Goal: Transaction & Acquisition: Subscribe to service/newsletter

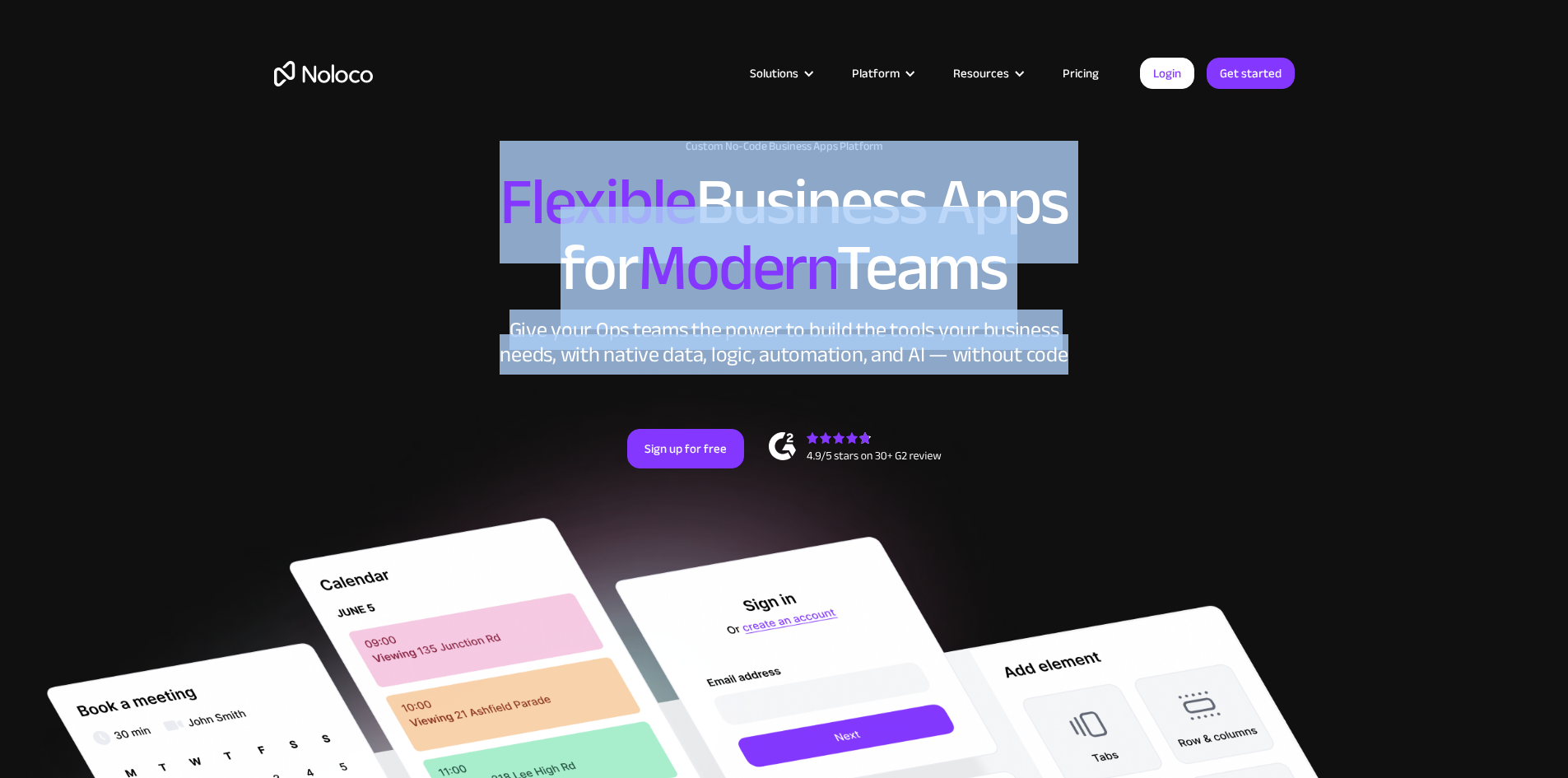
click at [1101, 399] on div "New: Connect Noloco to Stripe Custom No-Code Business Apps Platform Flexible Bu…" at bounding box center [784, 320] width 1053 height 394
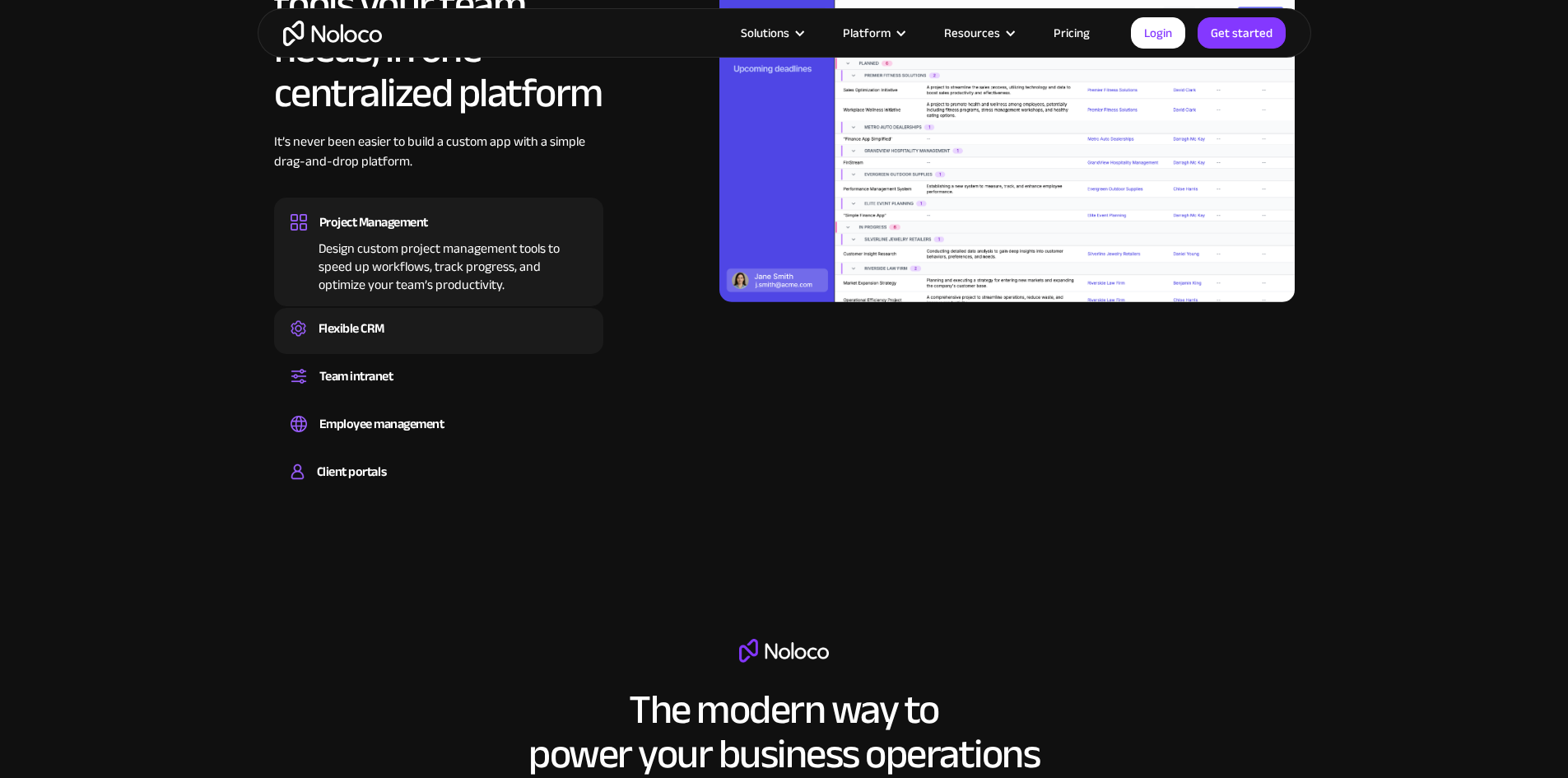
scroll to position [1811, 0]
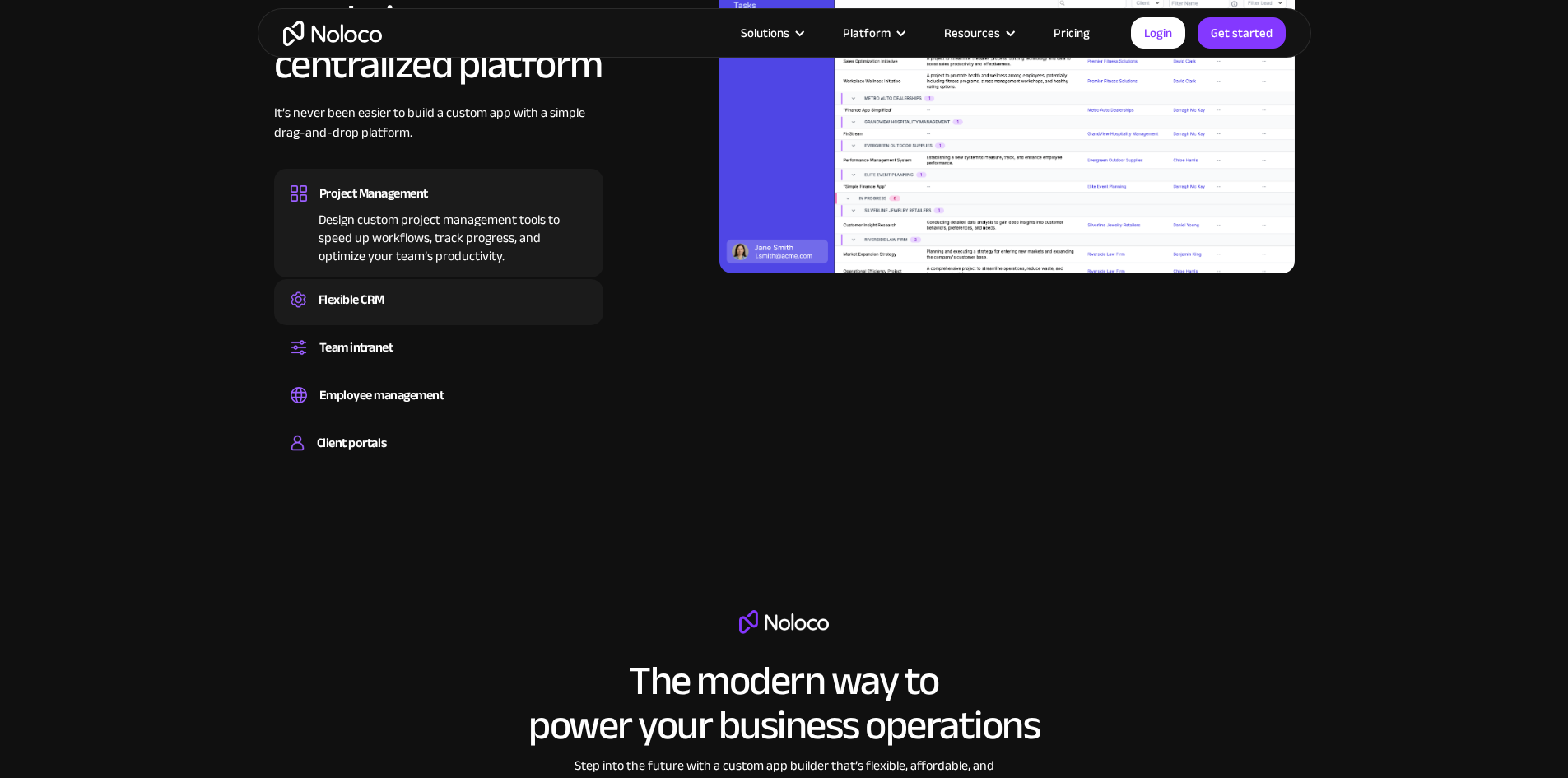
click at [377, 312] on div "Flexible CRM" at bounding box center [351, 299] width 66 height 24
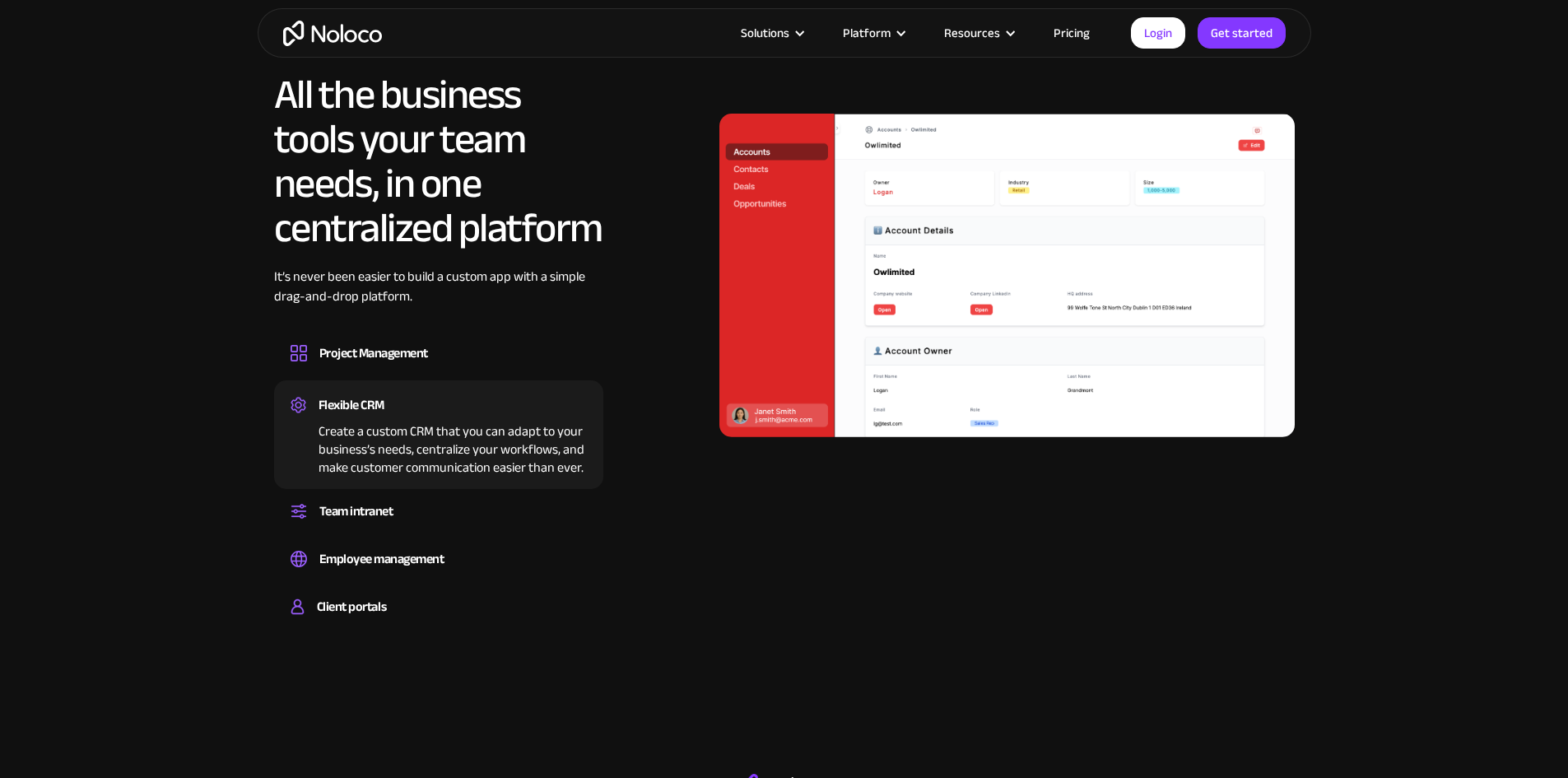
scroll to position [1647, 0]
click at [491, 529] on div "Set up a central space for your team to collaborate, share information, and sta…" at bounding box center [438, 526] width 296 height 5
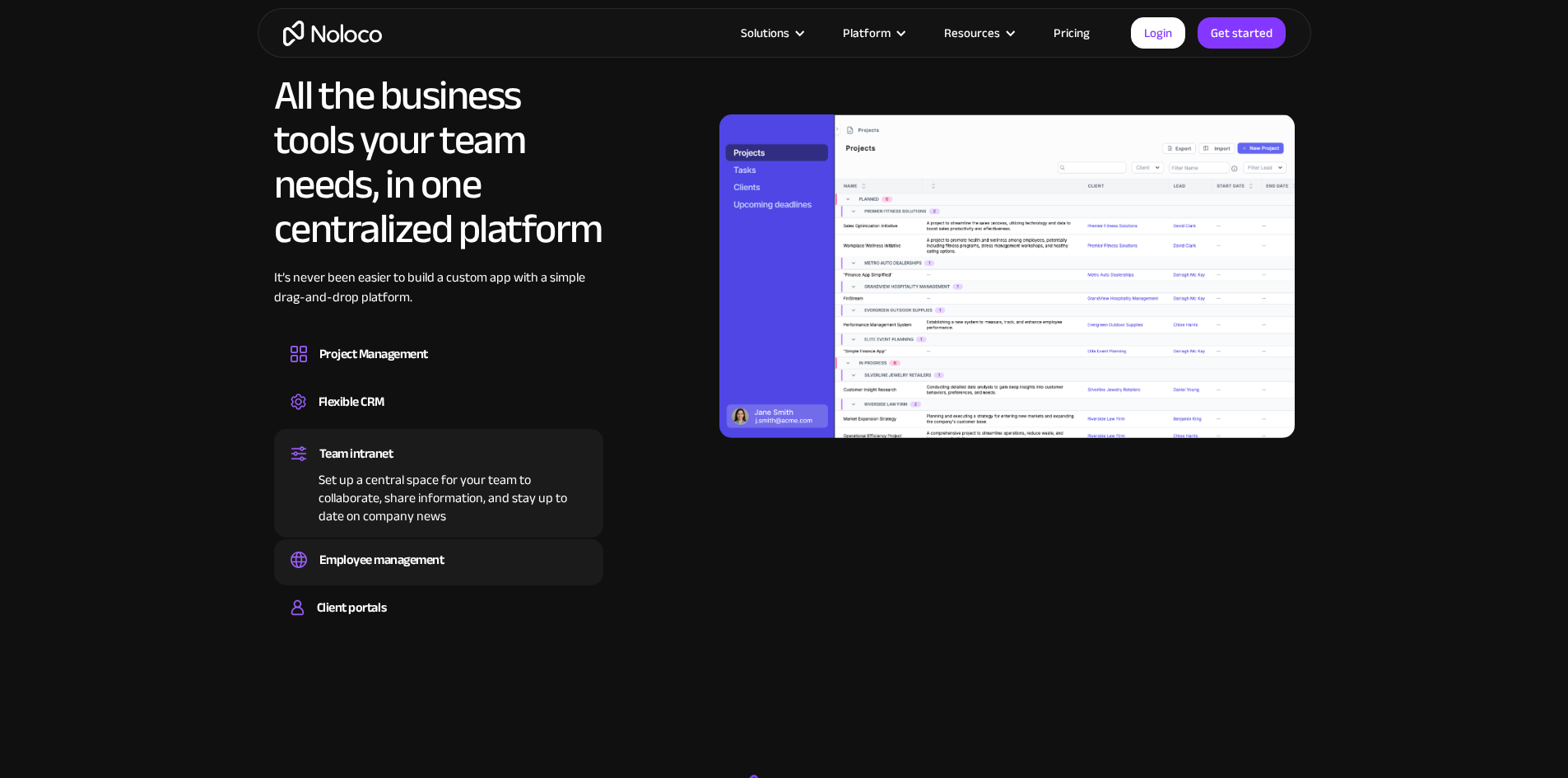
click at [483, 572] on div "Employee management" at bounding box center [438, 559] width 296 height 24
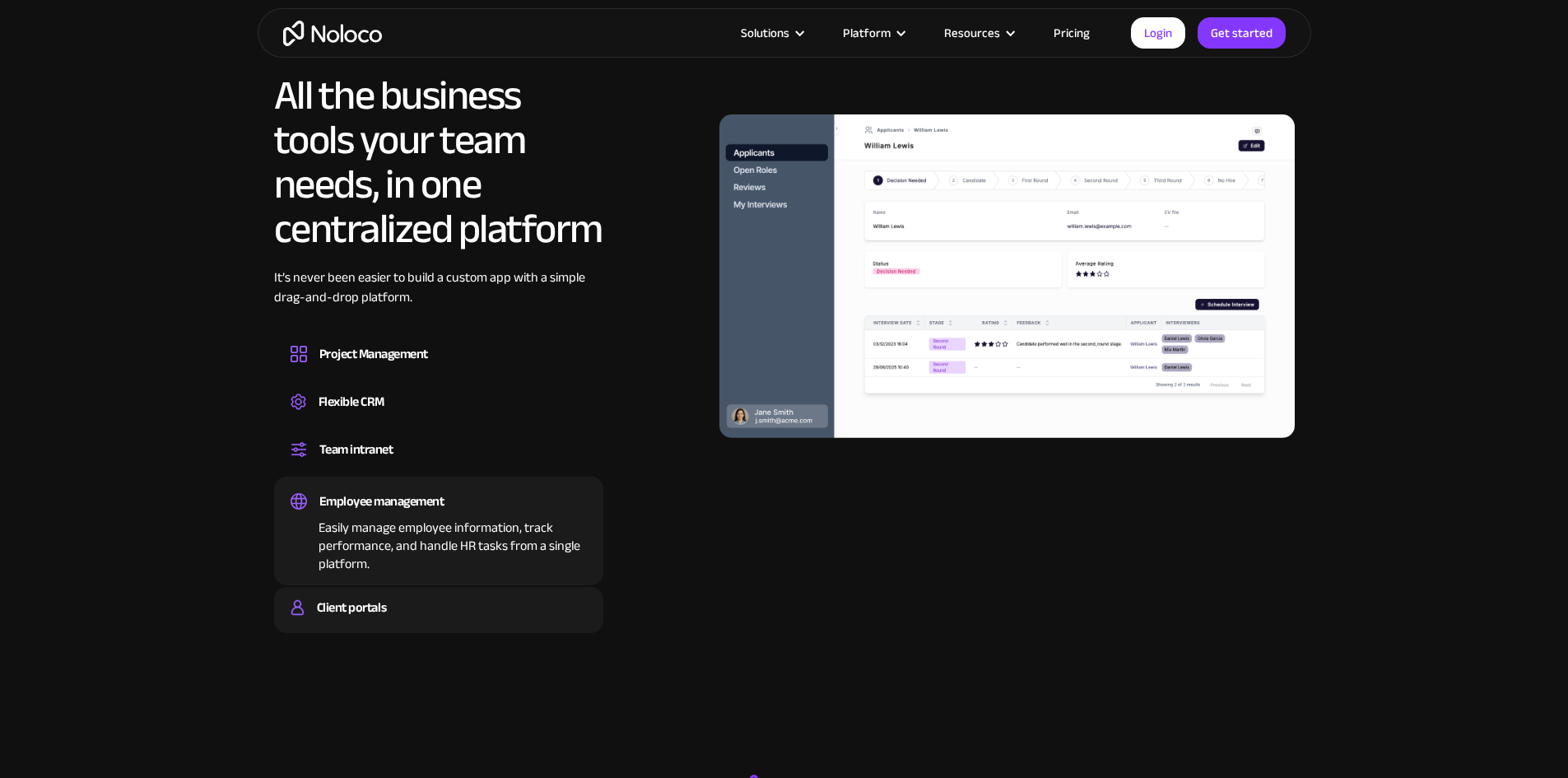
click at [469, 620] on div "Client portals" at bounding box center [438, 607] width 296 height 24
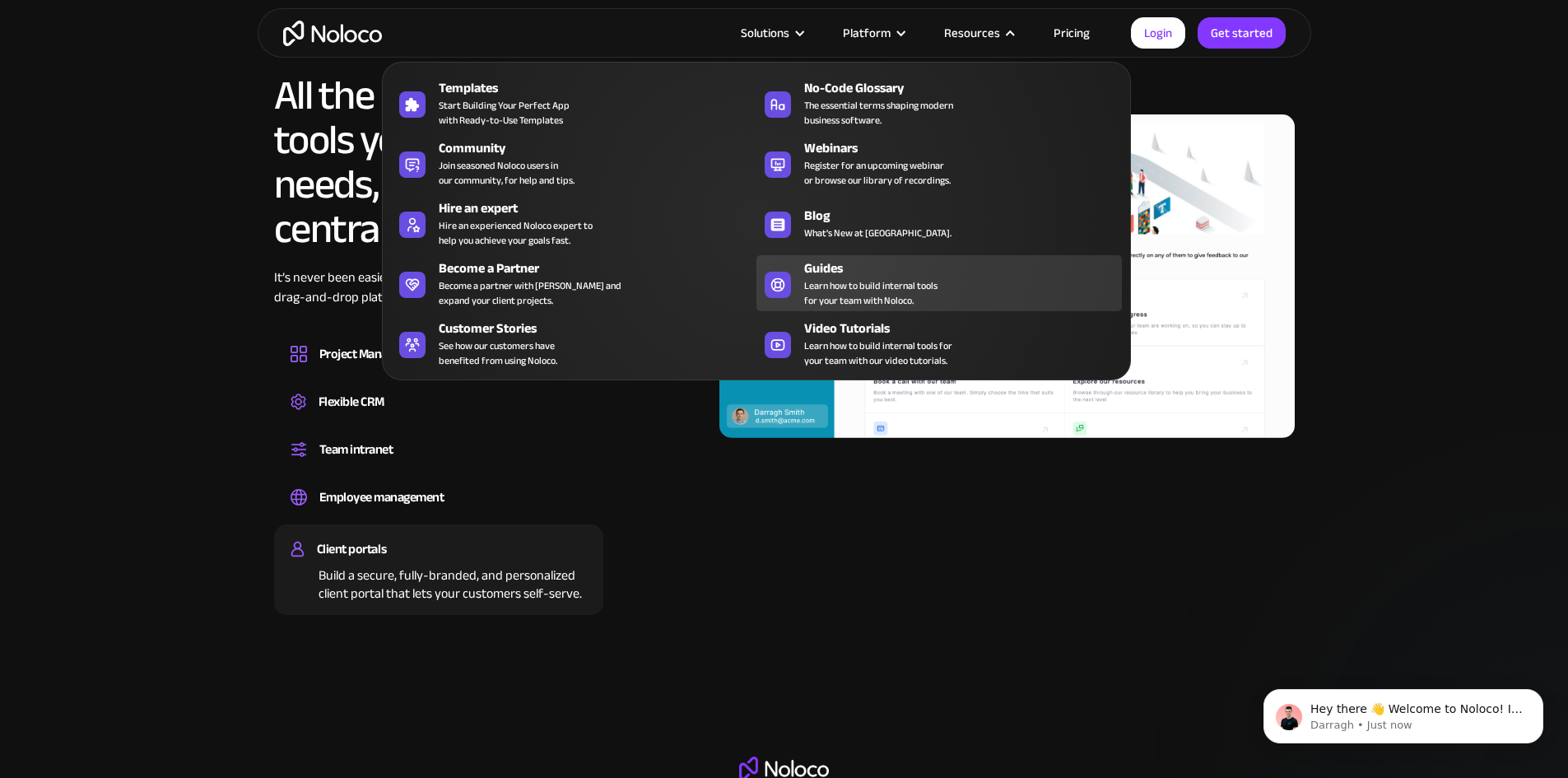
scroll to position [0, 0]
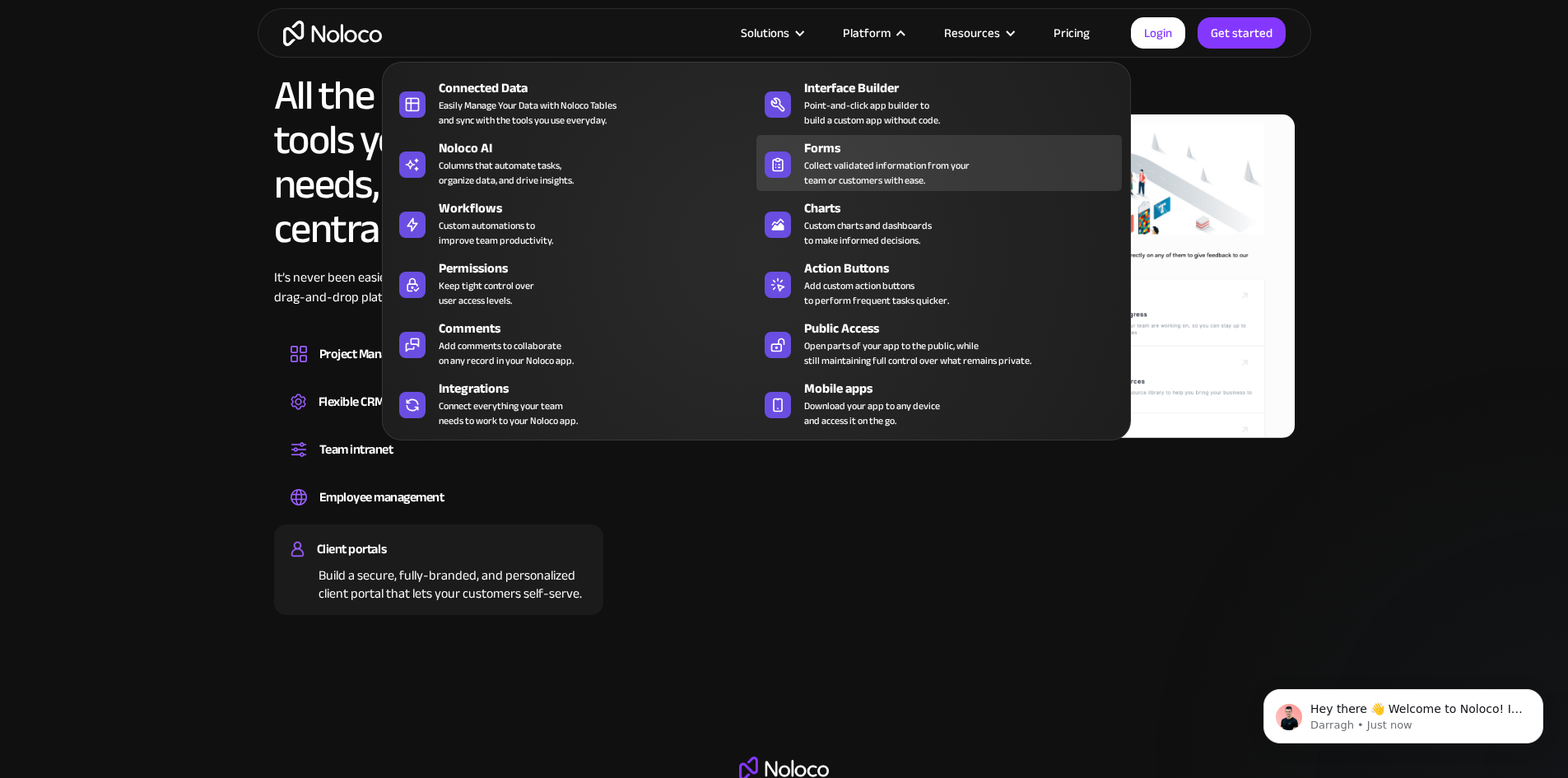
click at [1015, 176] on div "Forms Collect validated information from your team or customers with ease." at bounding box center [959, 163] width 310 height 50
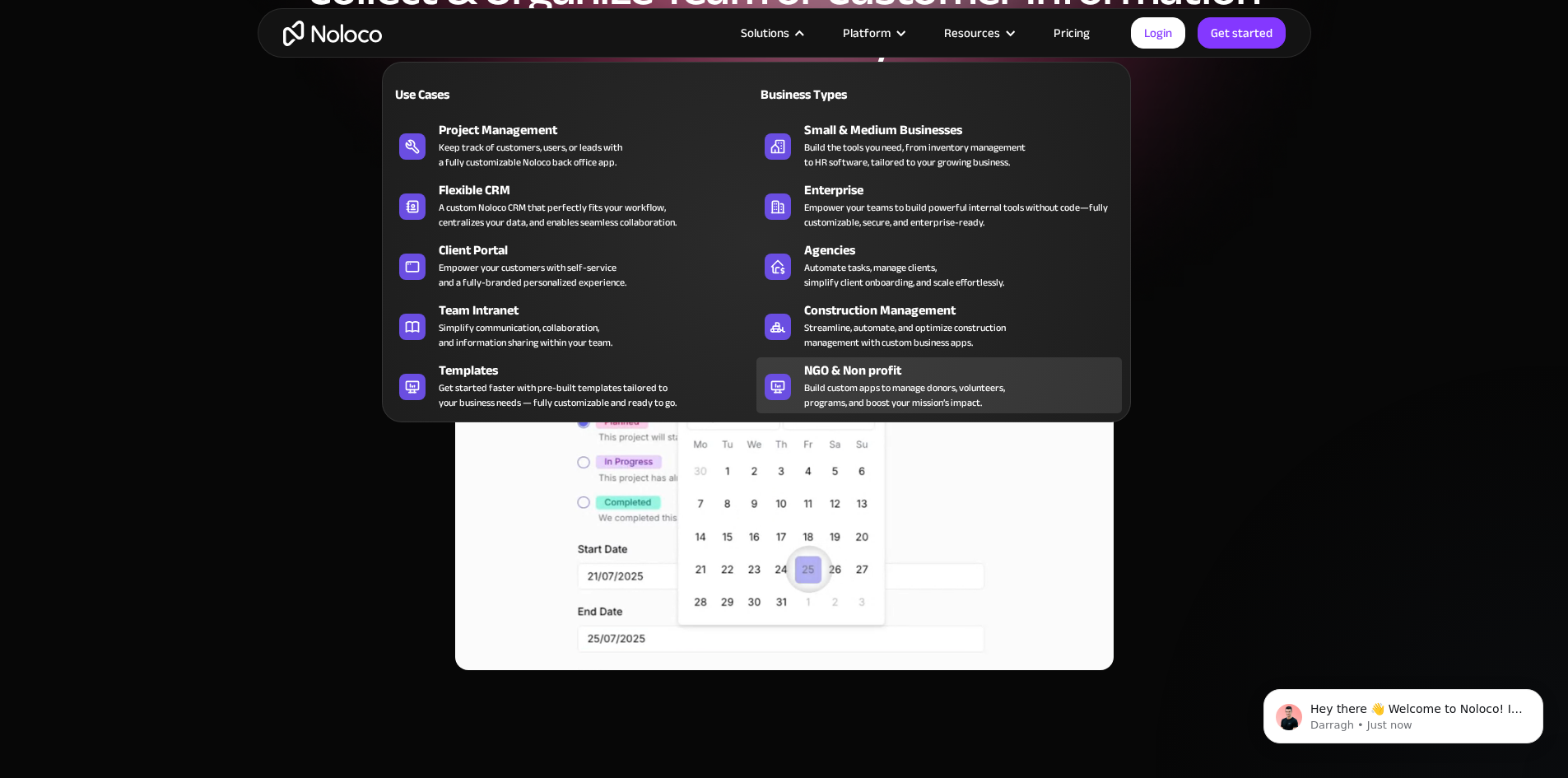
click at [1042, 390] on div "NGO & Non profit Build custom apps to manage donors, volunteers, programs, and …" at bounding box center [959, 385] width 310 height 50
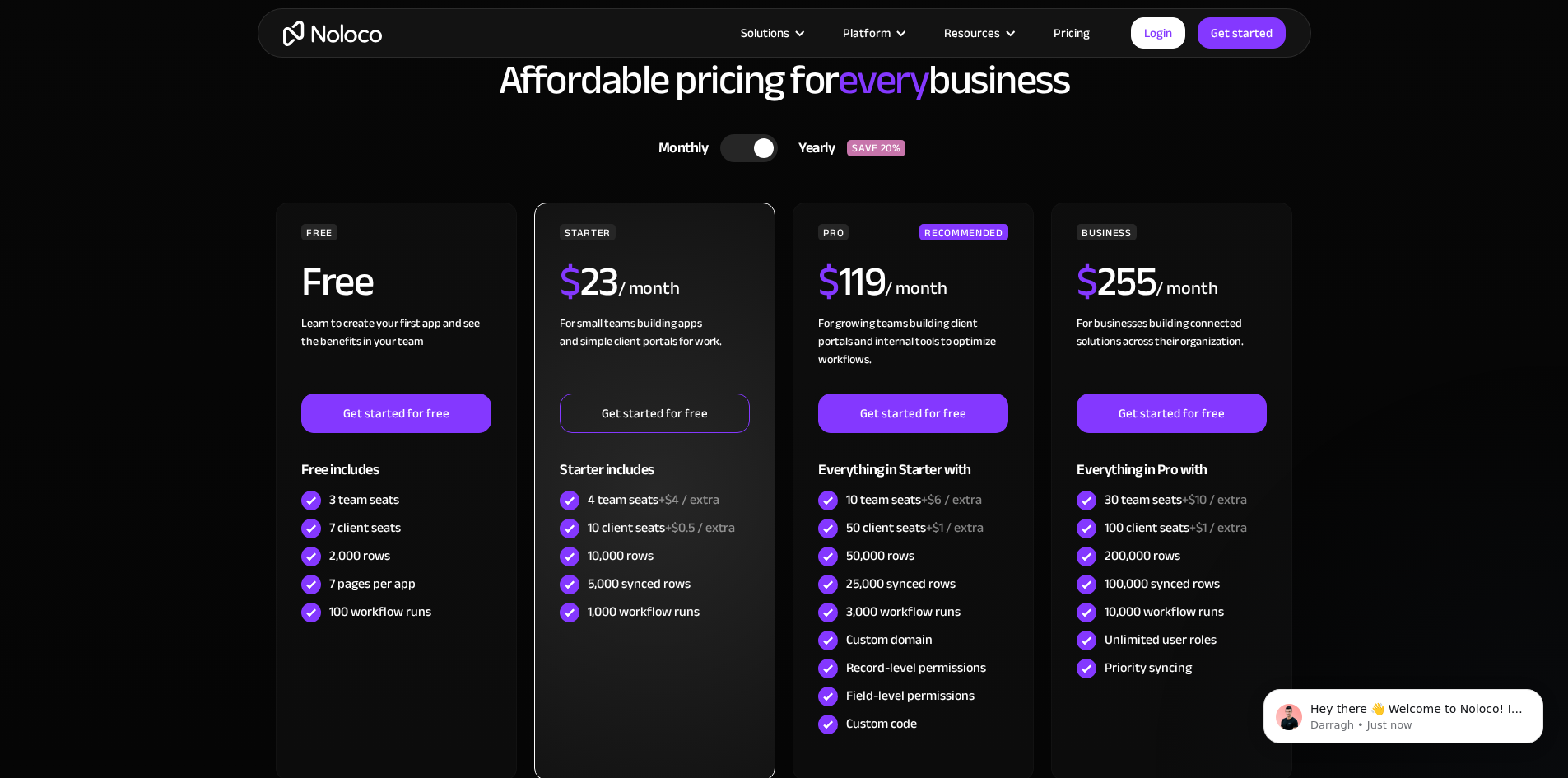
scroll to position [5020, 0]
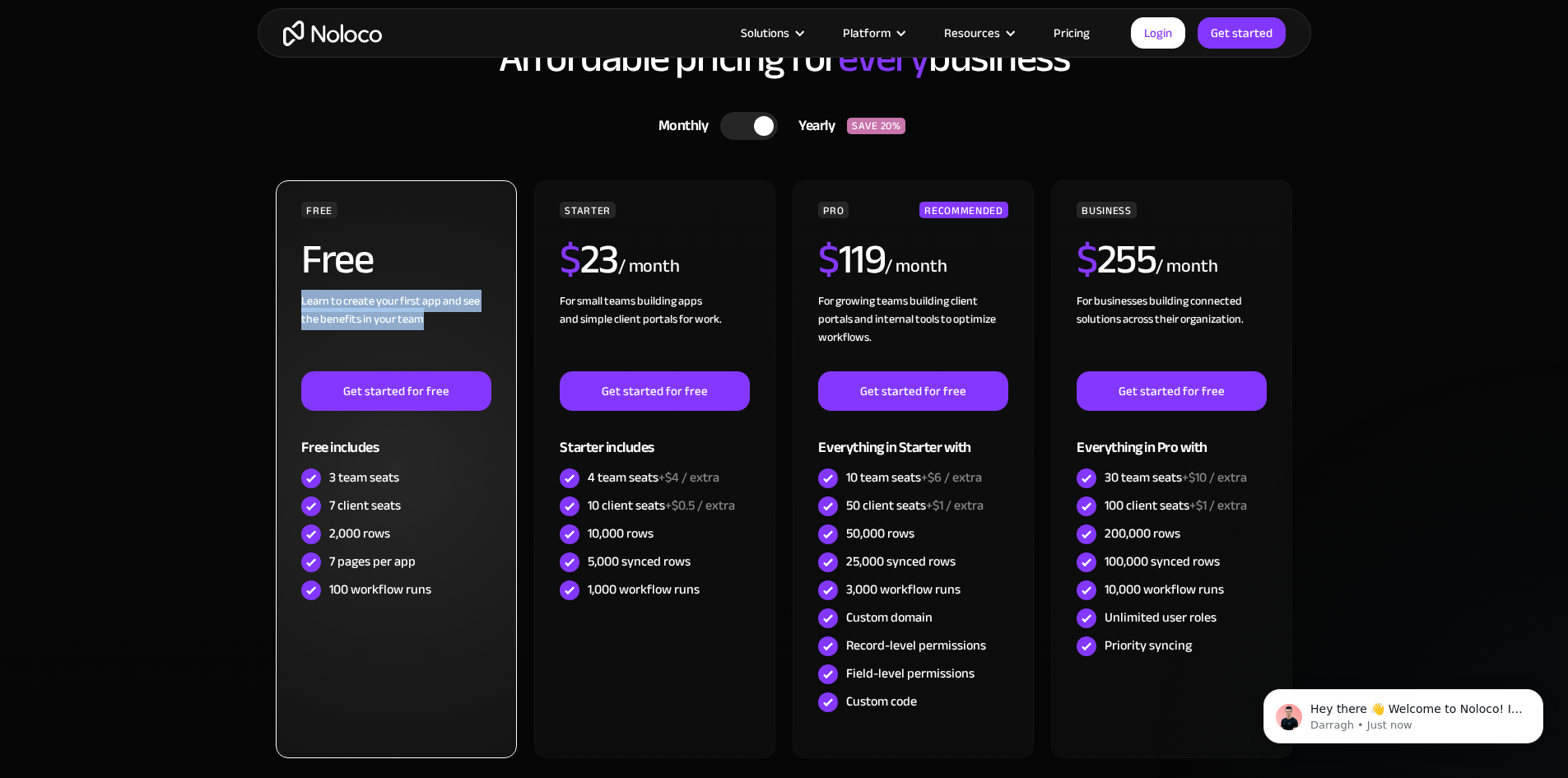
drag, startPoint x: 453, startPoint y: 320, endPoint x: 299, endPoint y: 302, distance: 155.0
click at [299, 302] on div "FREE Free Learn to create your first app and see the benefits in your team ‍ Ge…" at bounding box center [395, 469] width 240 height 578
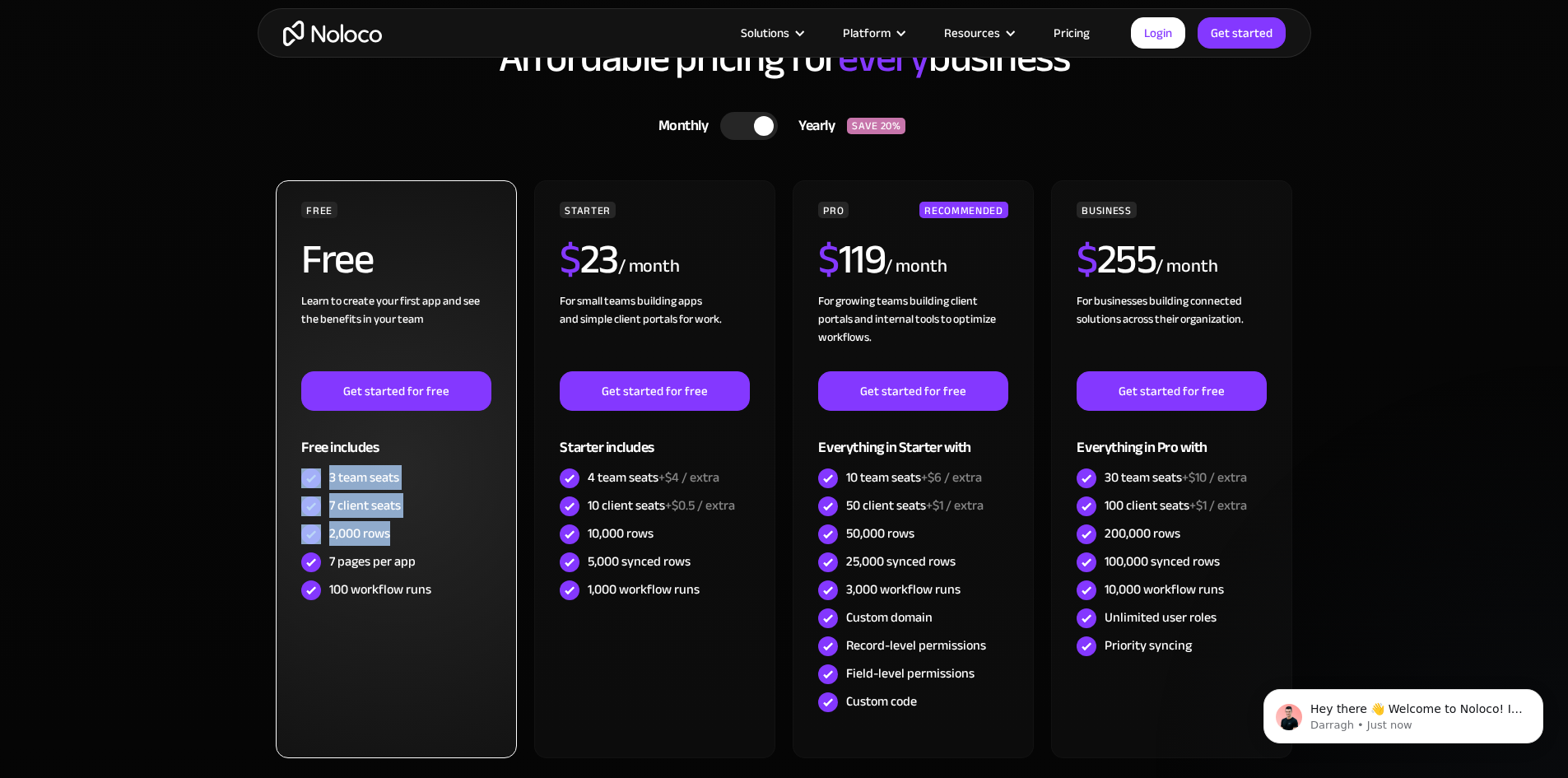
drag, startPoint x: 414, startPoint y: 537, endPoint x: 303, endPoint y: 483, distance: 123.4
click at [303, 483] on div "FREE Free Learn to create your first app and see the benefits in your team ‍ Ge…" at bounding box center [396, 403] width 189 height 402
drag, startPoint x: 428, startPoint y: 562, endPoint x: 319, endPoint y: 472, distance: 141.4
click at [319, 472] on div "FREE Free Learn to create your first app and see the benefits in your team ‍ Ge…" at bounding box center [396, 403] width 189 height 402
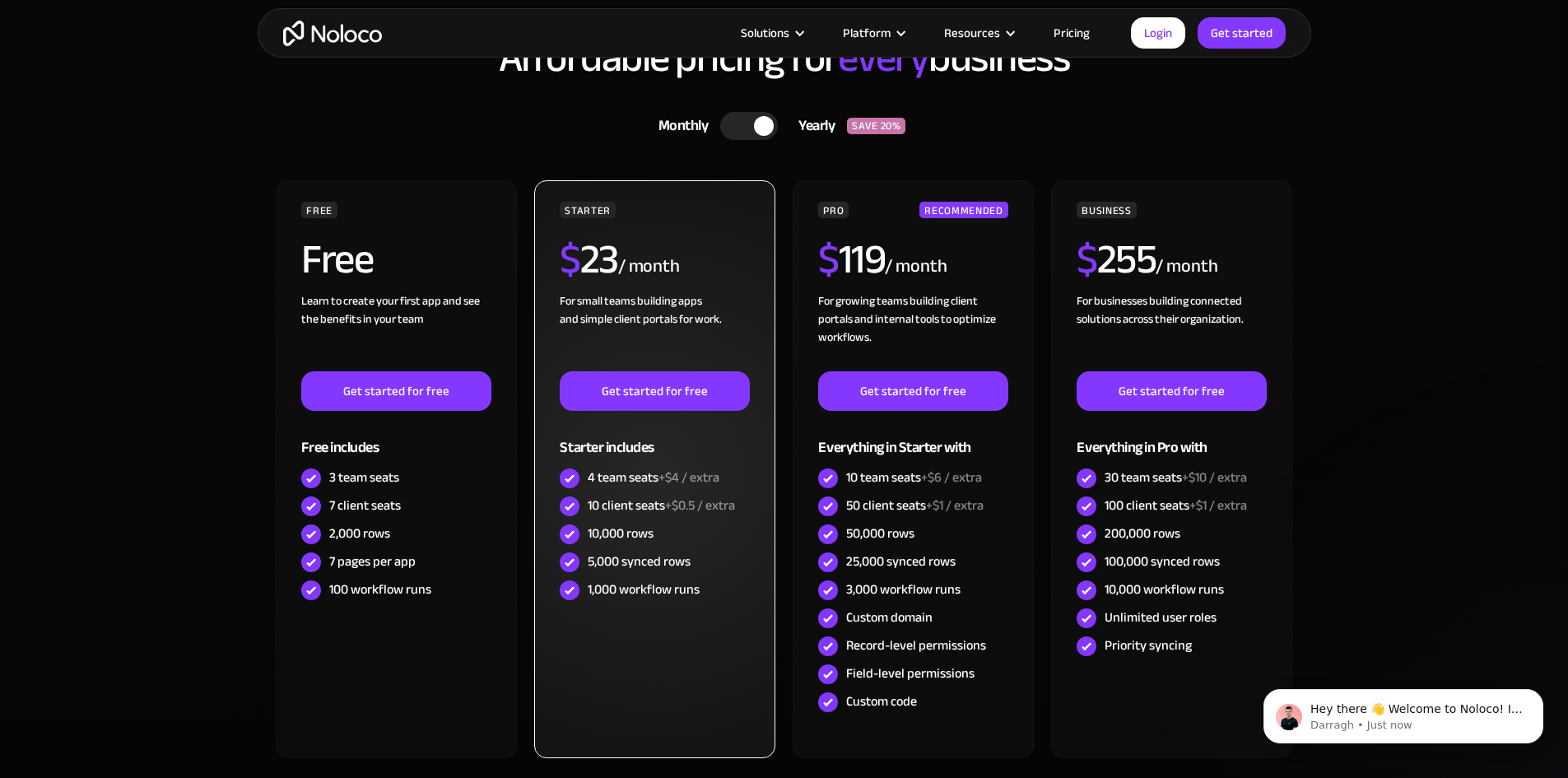
click at [684, 492] on div "4 team seats +$4 / extra" at bounding box center [654, 478] width 189 height 28
drag, startPoint x: 734, startPoint y: 484, endPoint x: 563, endPoint y: 447, distance: 175.0
click at [563, 447] on div "STARTER $ 23 / month For small teams building apps and simple client portals fo…" at bounding box center [654, 403] width 189 height 402
click at [669, 313] on div "For small teams building apps and simple client portals for work. ‍" at bounding box center [654, 331] width 189 height 79
drag, startPoint x: 744, startPoint y: 312, endPoint x: 555, endPoint y: 304, distance: 189.2
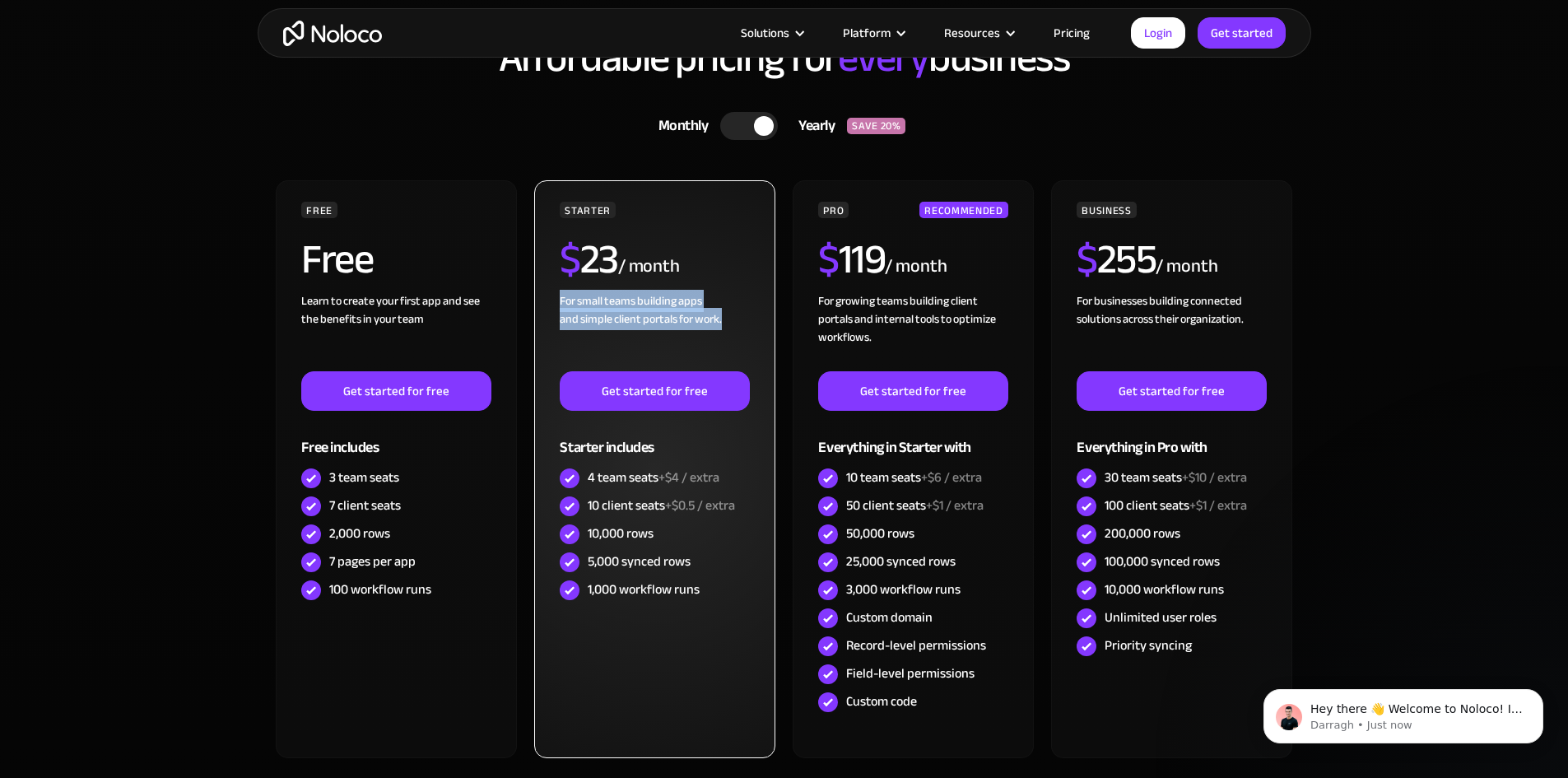
click at [555, 304] on div "STARTER $ 23 / month For small teams building apps and simple client portals fo…" at bounding box center [654, 469] width 240 height 578
click at [659, 581] on div "1,000 workflow runs" at bounding box center [644, 590] width 112 height 18
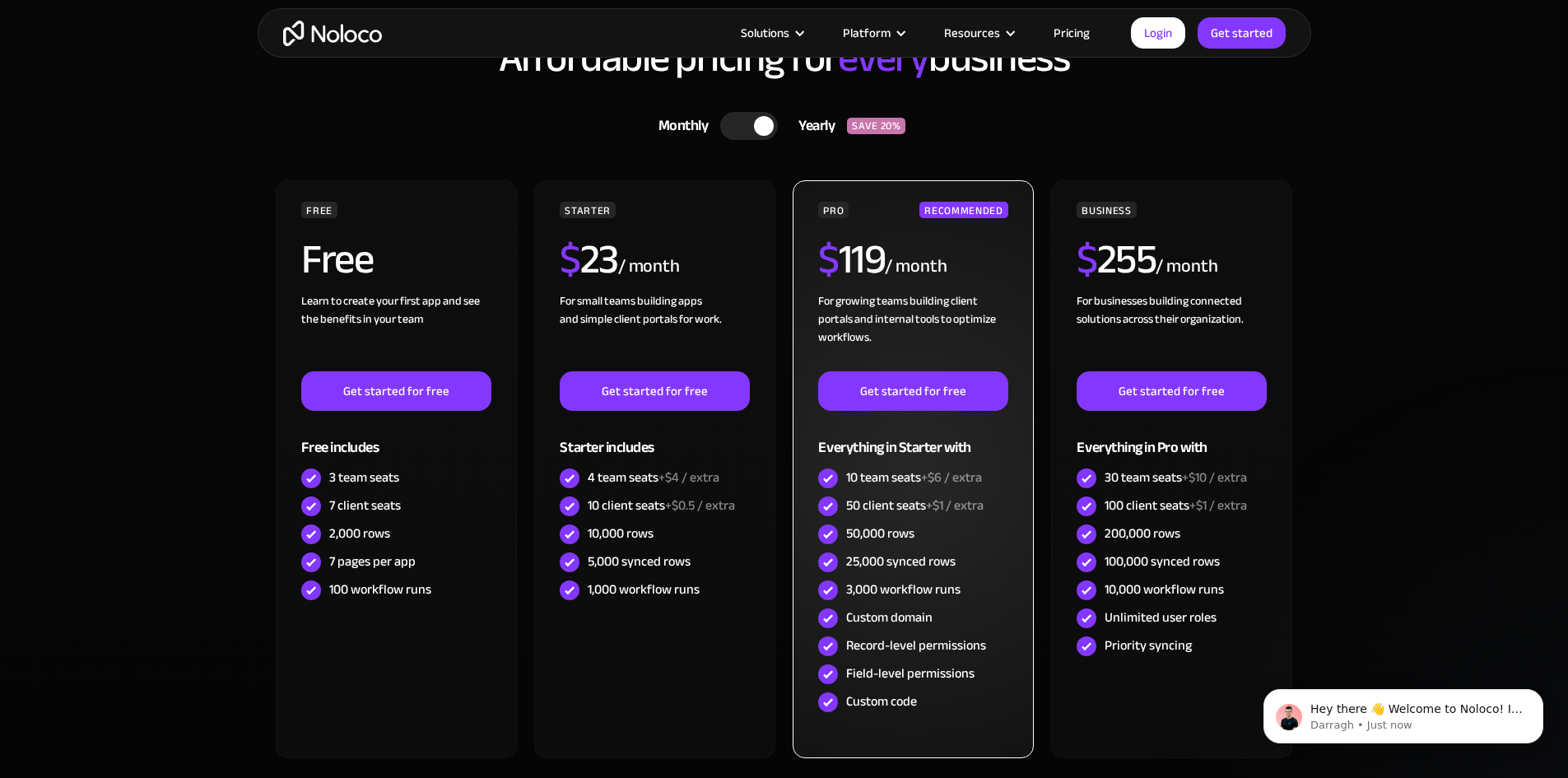
click at [986, 331] on div "For growing teams building client portals and internal tools to optimize workfl…" at bounding box center [912, 331] width 189 height 79
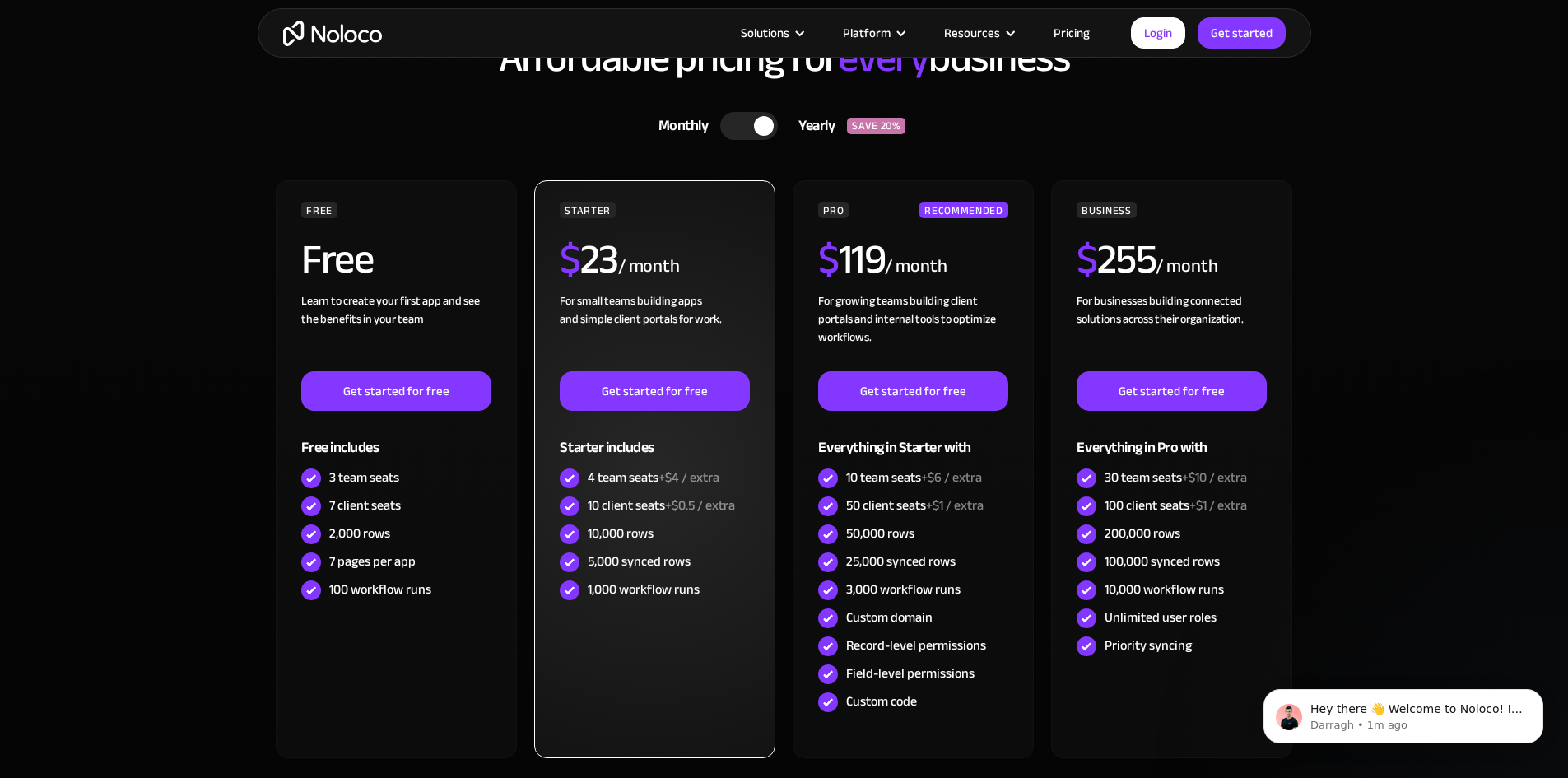
click at [760, 304] on div "STARTER $ 23 / month For small teams building apps and simple client portals fo…" at bounding box center [654, 469] width 240 height 578
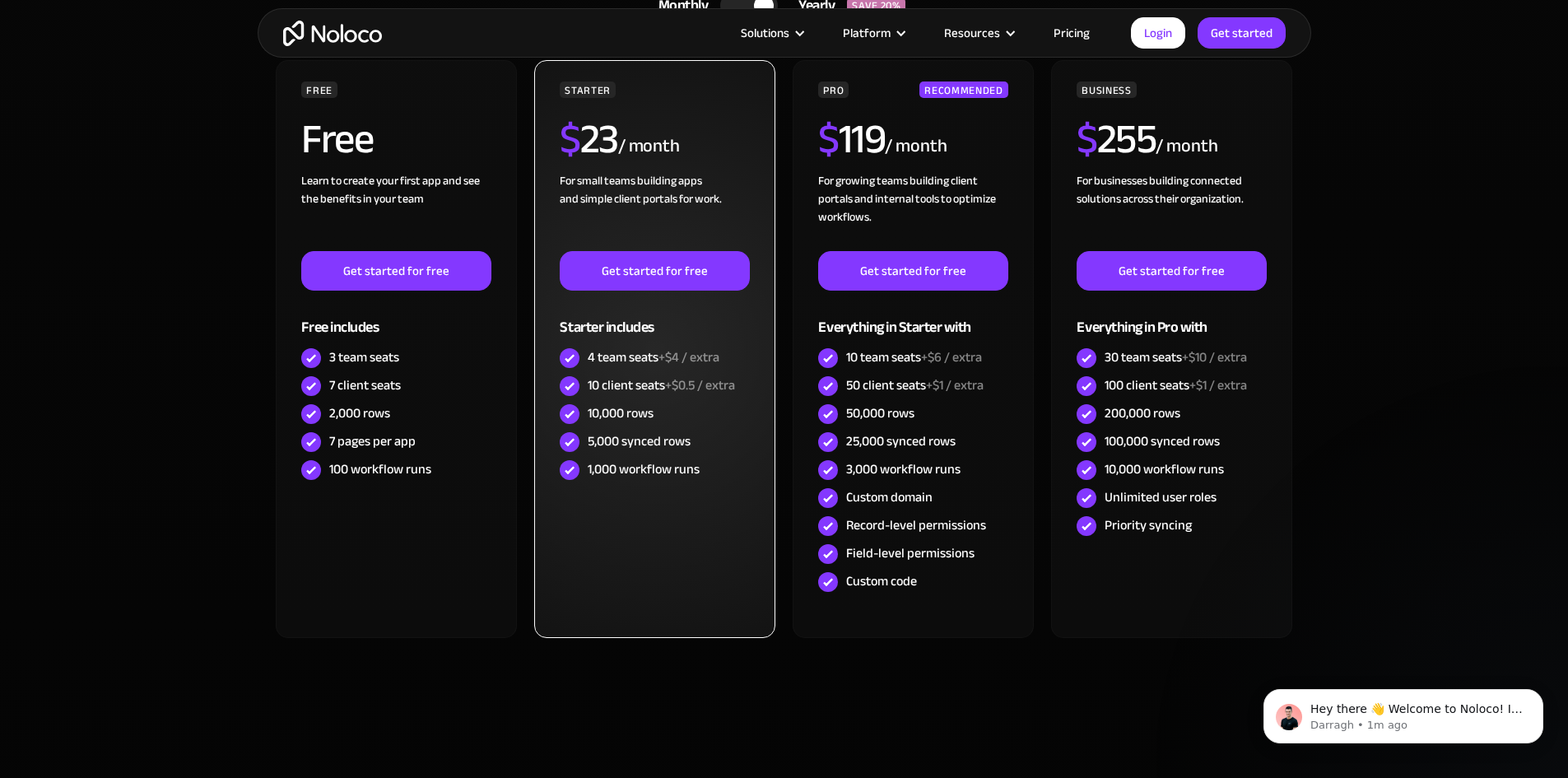
scroll to position [5185, 0]
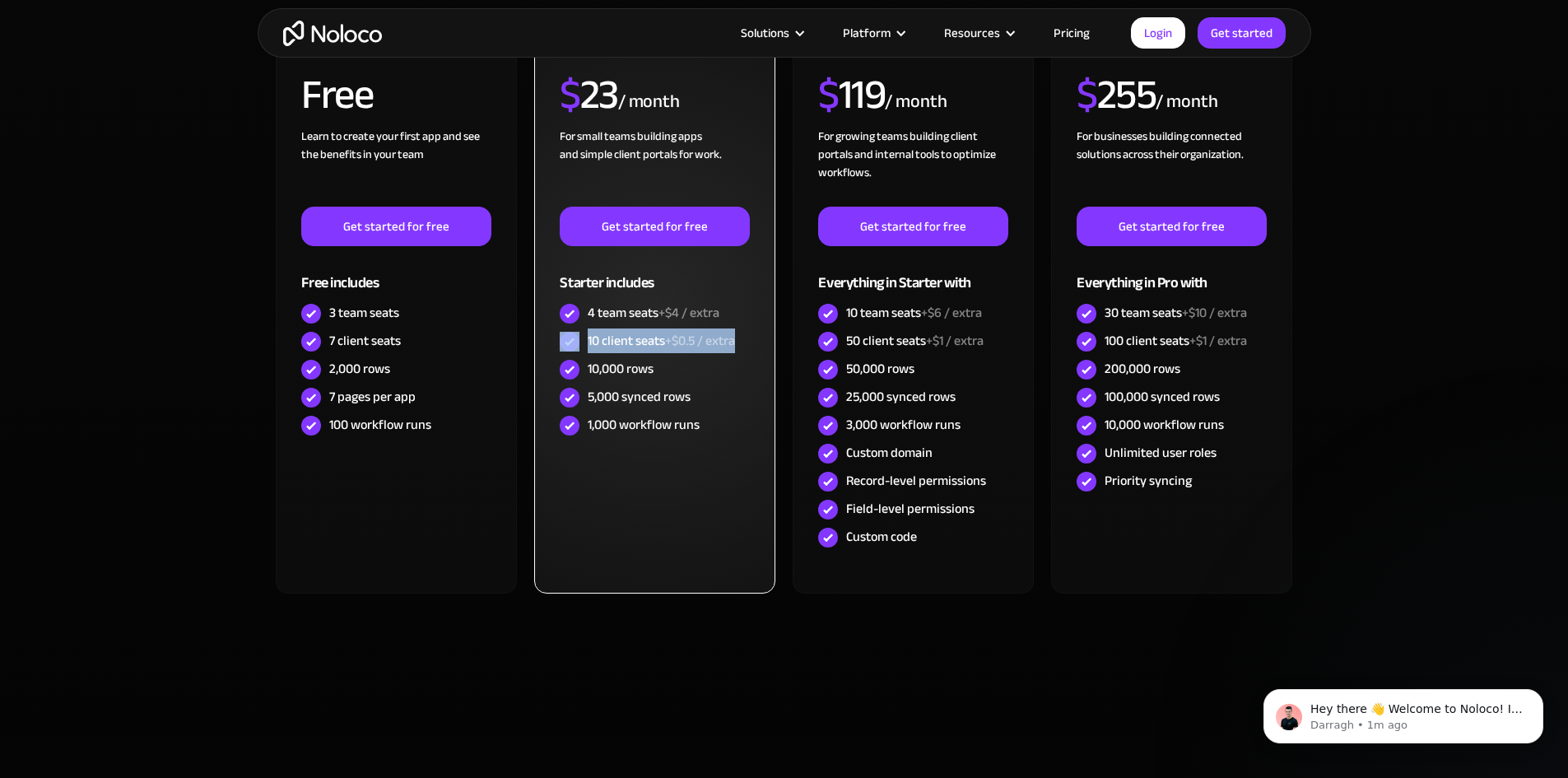
drag, startPoint x: 742, startPoint y: 343, endPoint x: 582, endPoint y: 348, distance: 160.1
click at [582, 348] on div "10 client seats +$0.5 / extra" at bounding box center [654, 341] width 189 height 28
click at [726, 170] on div "For small teams building apps and simple client portals for work. ‍" at bounding box center [654, 167] width 189 height 79
click at [706, 429] on div "1,000 workflow runs" at bounding box center [654, 425] width 189 height 28
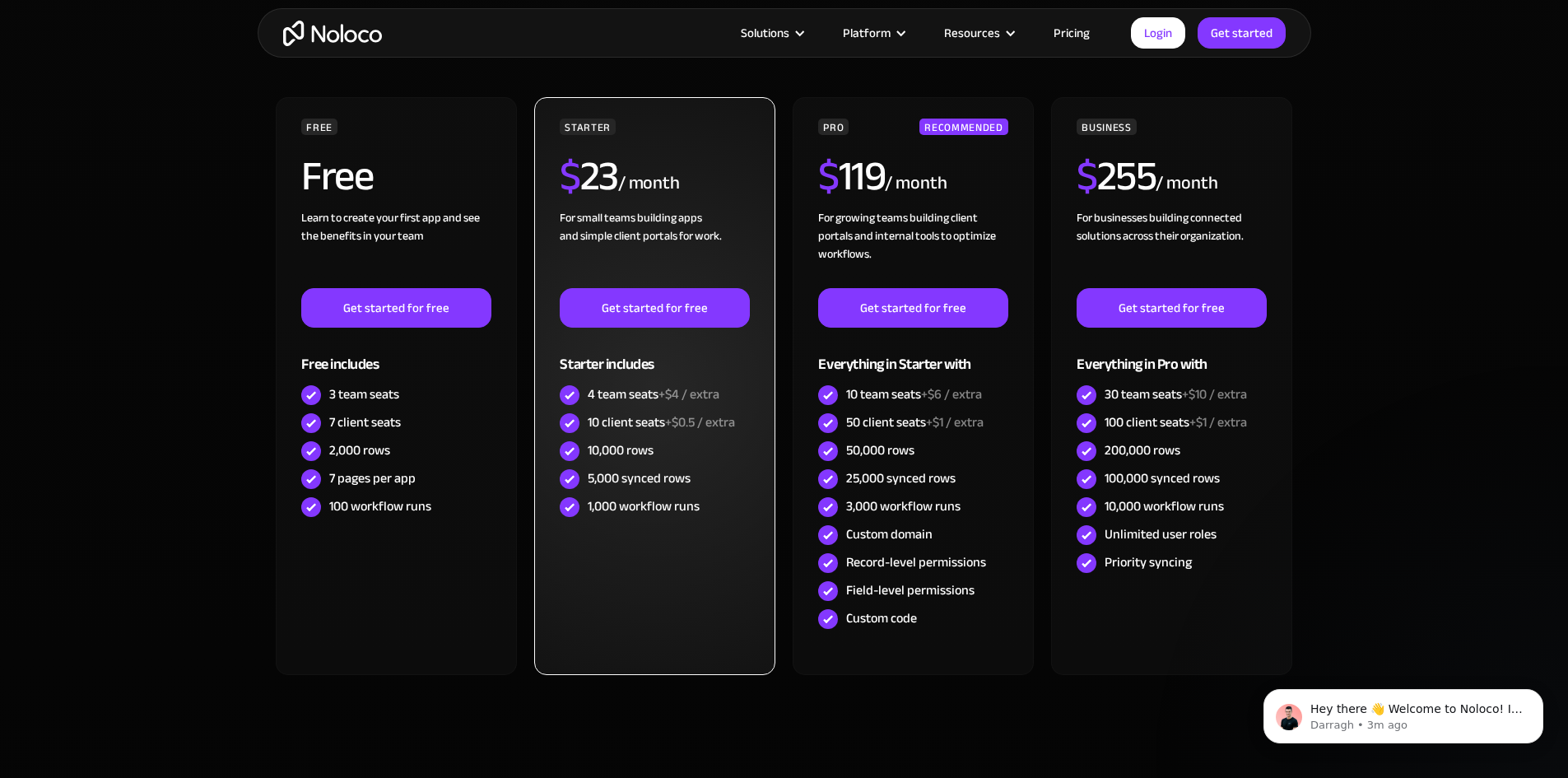
scroll to position [5103, 0]
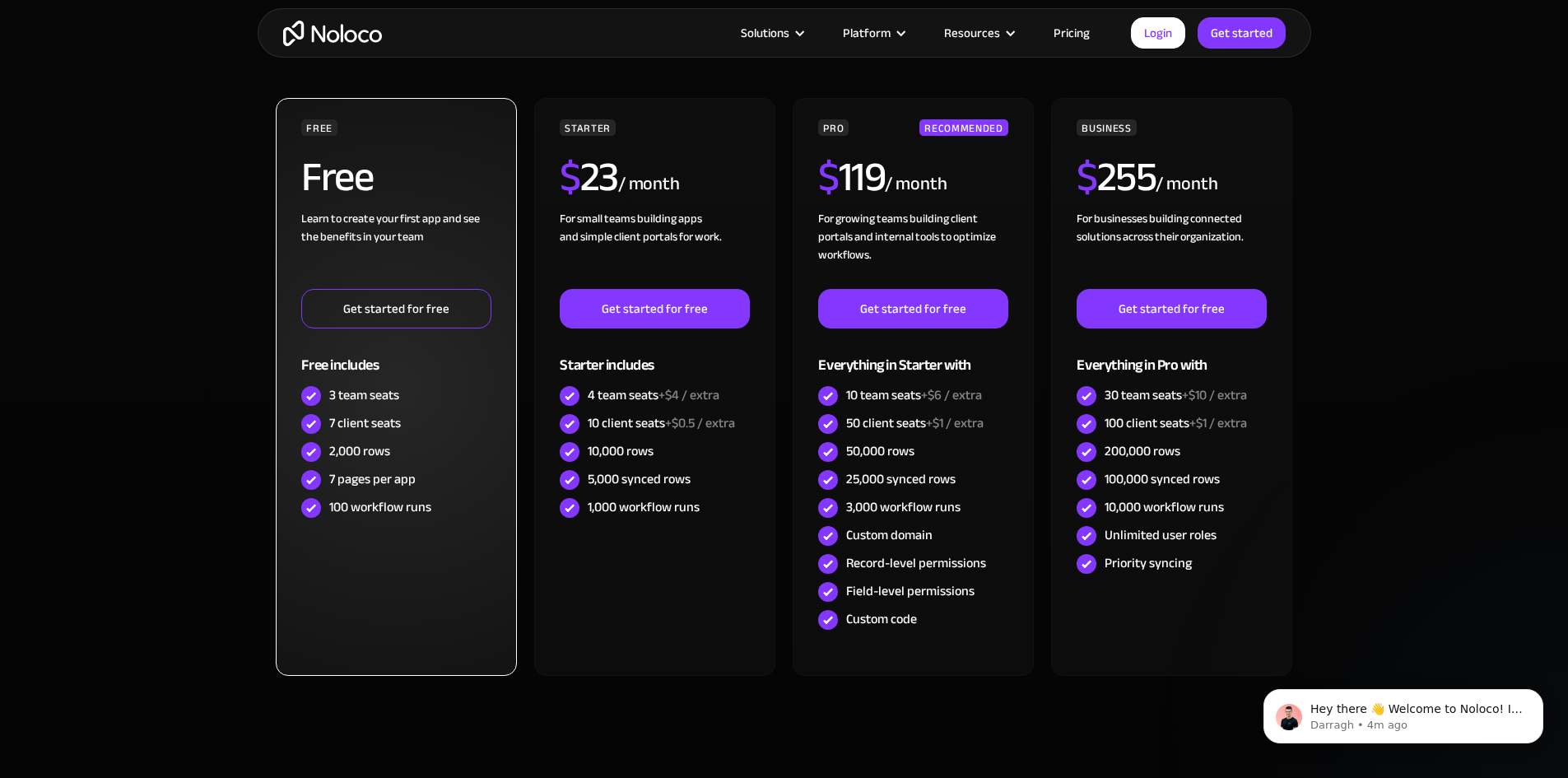
click at [356, 305] on link "Get started for free" at bounding box center [396, 309] width 189 height 40
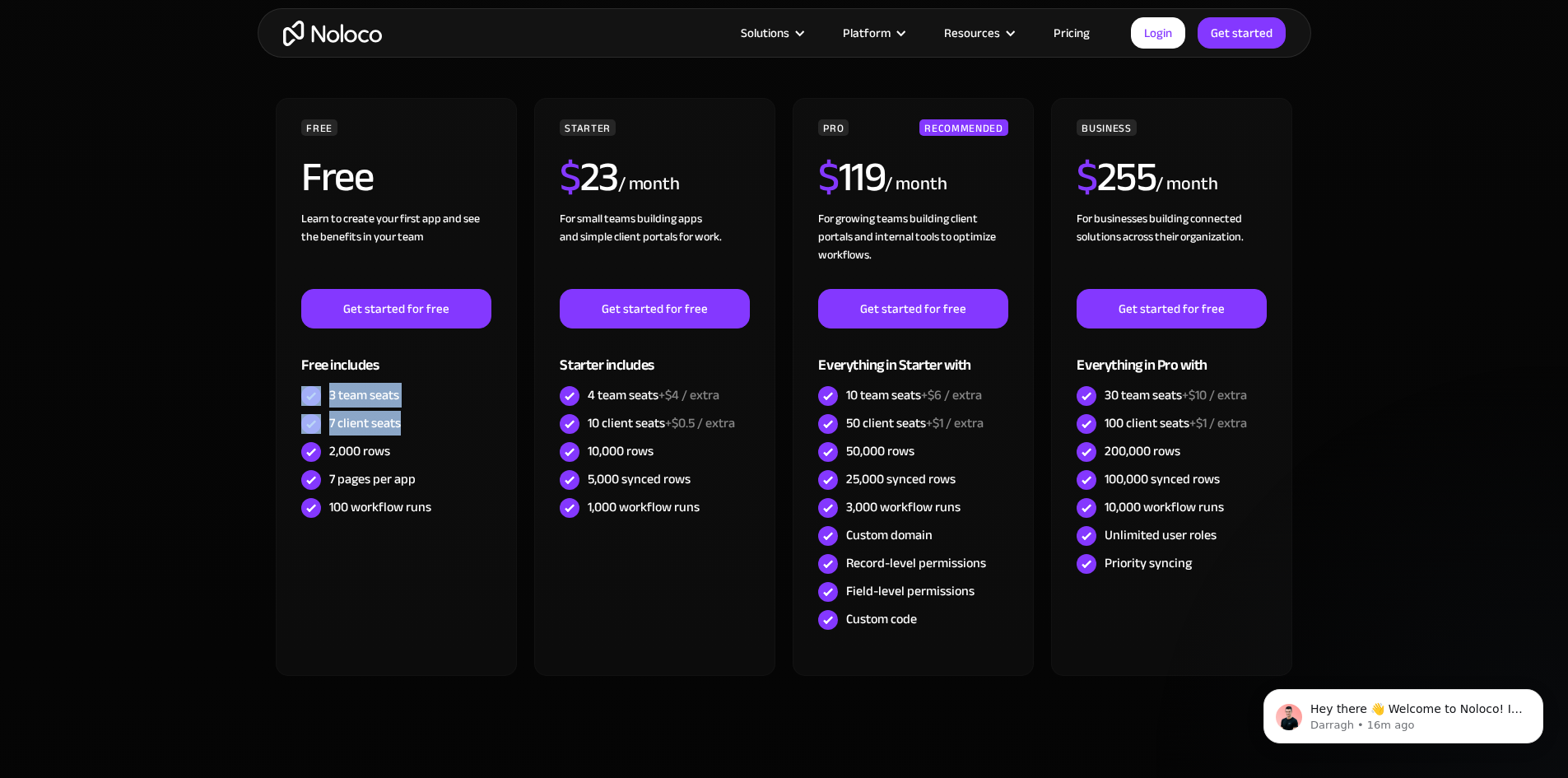
drag, startPoint x: 438, startPoint y: 425, endPoint x: 257, endPoint y: 395, distance: 183.5
click at [257, 395] on div "Affordable pricing for every business Monthly Yearly SAVE 20% Monthly Yearly SA…" at bounding box center [784, 358] width 1053 height 843
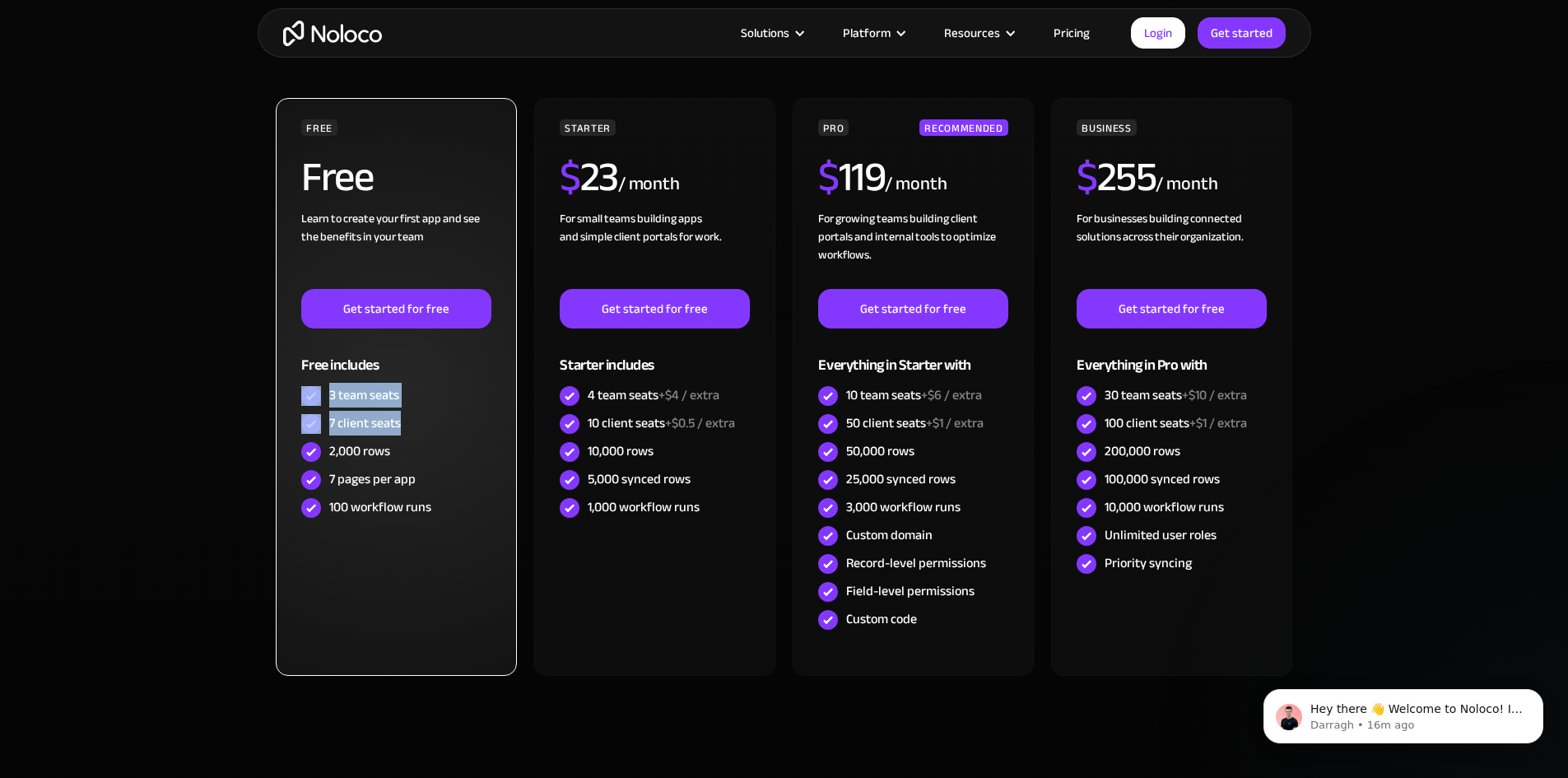
click at [418, 422] on div "7 client seats" at bounding box center [396, 424] width 189 height 28
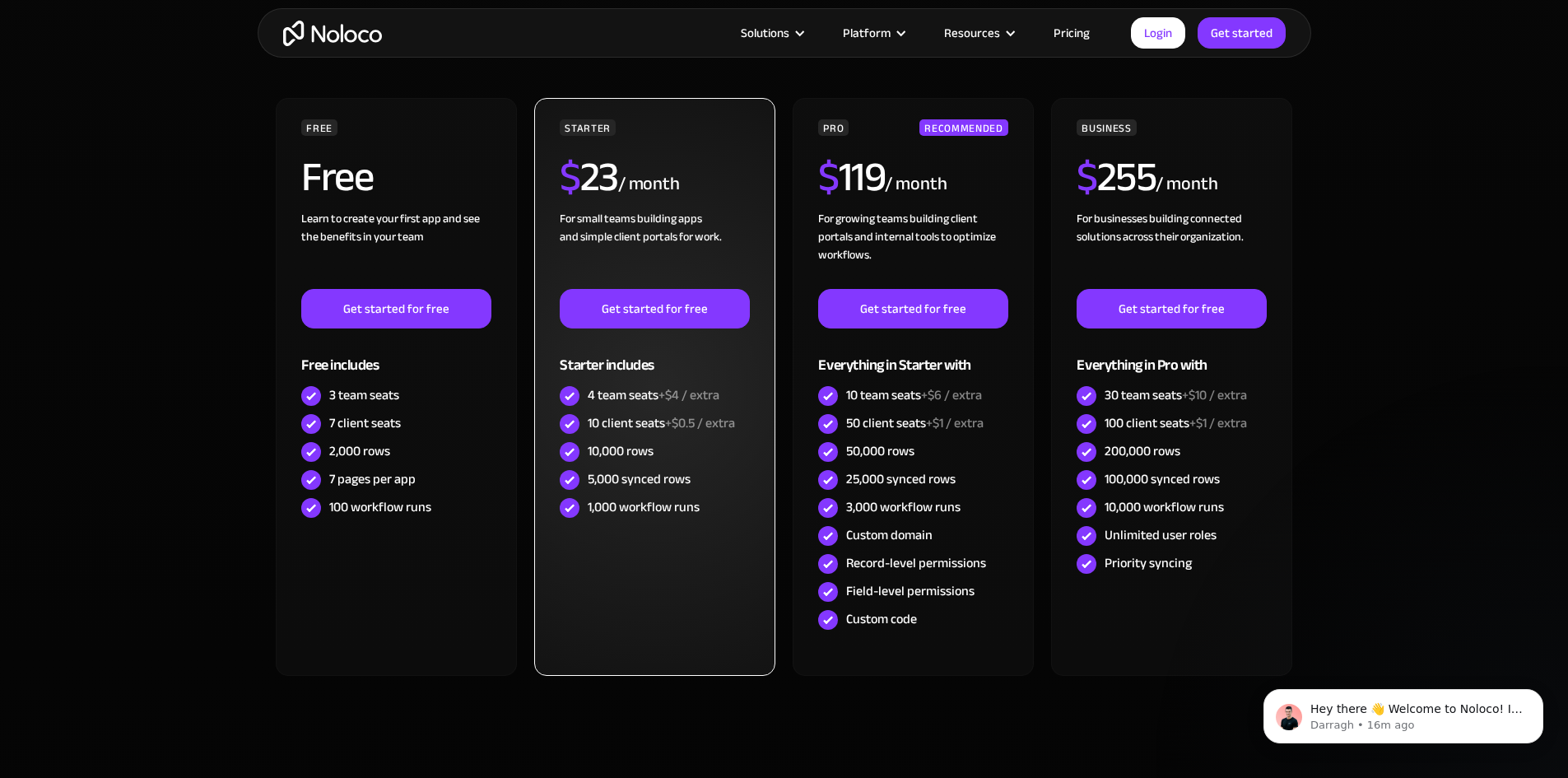
click at [561, 221] on div "For small teams building apps and simple client portals for work. ‍" at bounding box center [654, 249] width 189 height 79
